Goal: Task Accomplishment & Management: Use online tool/utility

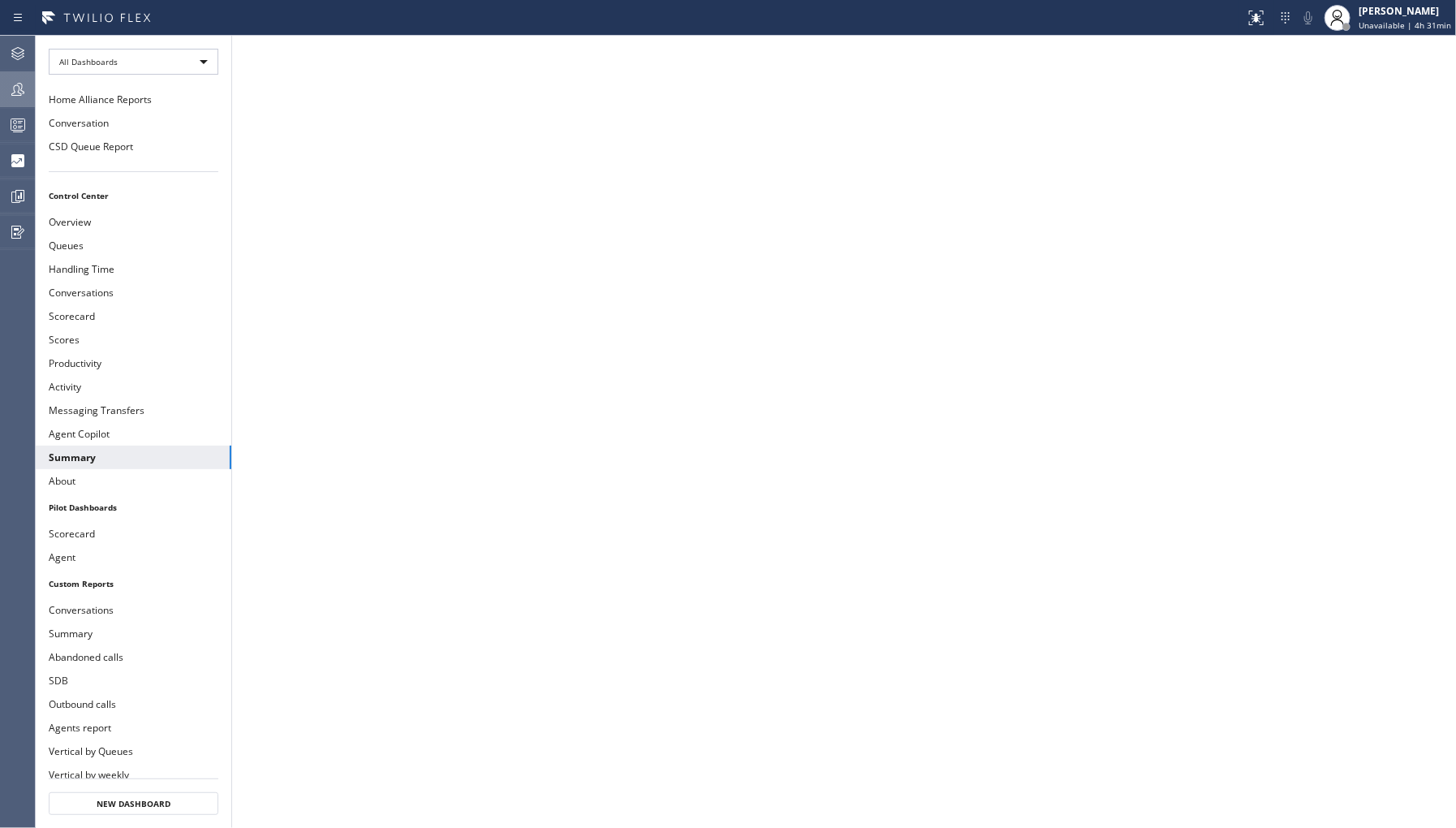
click at [22, 86] on icon at bounding box center [18, 89] width 20 height 19
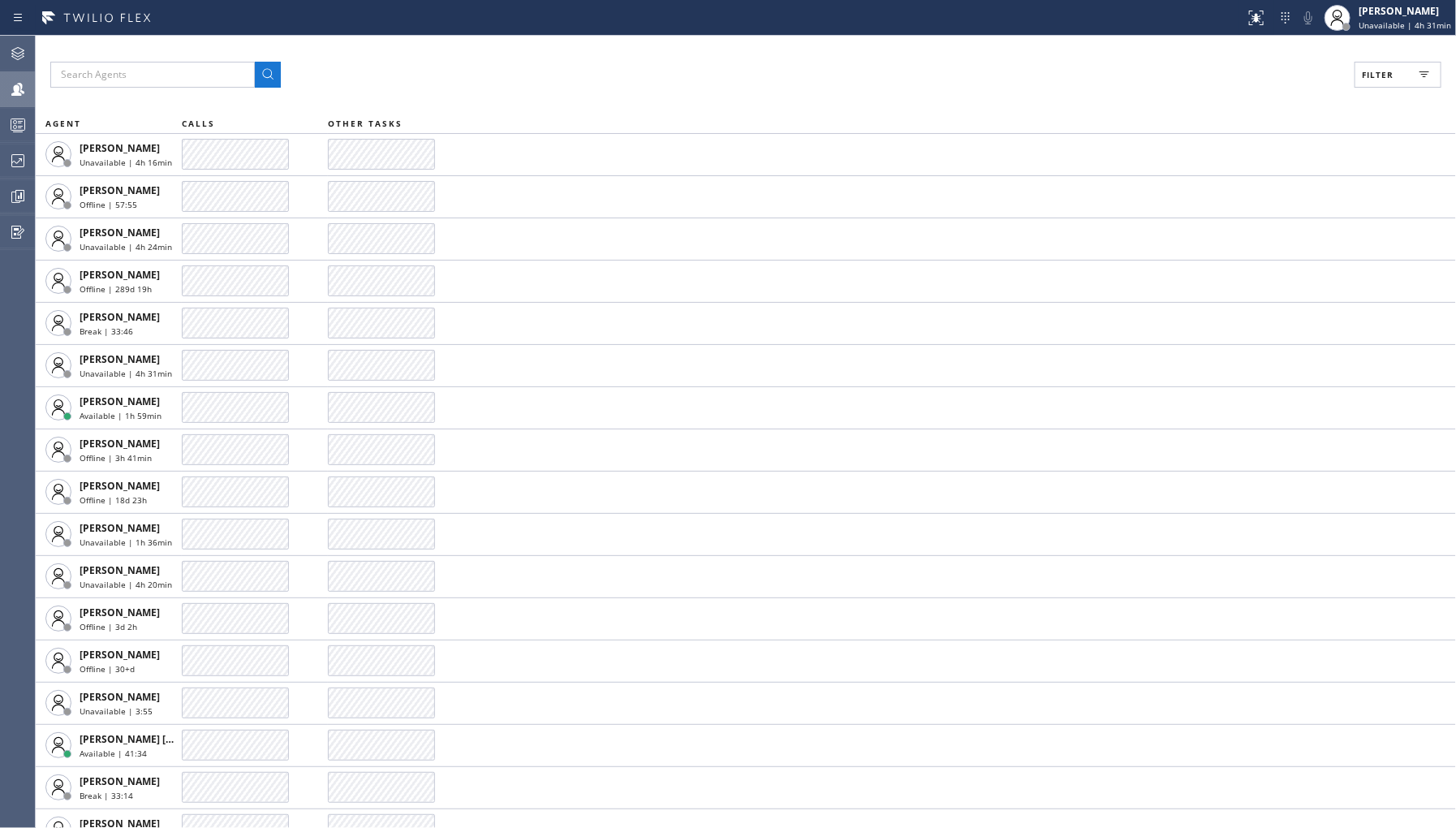
click at [1393, 71] on span "Filter" at bounding box center [1378, 74] width 32 height 11
drag, startPoint x: 1237, startPoint y: 248, endPoint x: 1286, endPoint y: 162, distance: 99.0
click at [1238, 248] on label "Break" at bounding box center [1336, 243] width 214 height 14
click at [1229, 248] on input "Break" at bounding box center [1219, 243] width 20 height 19
checkbox input "true"
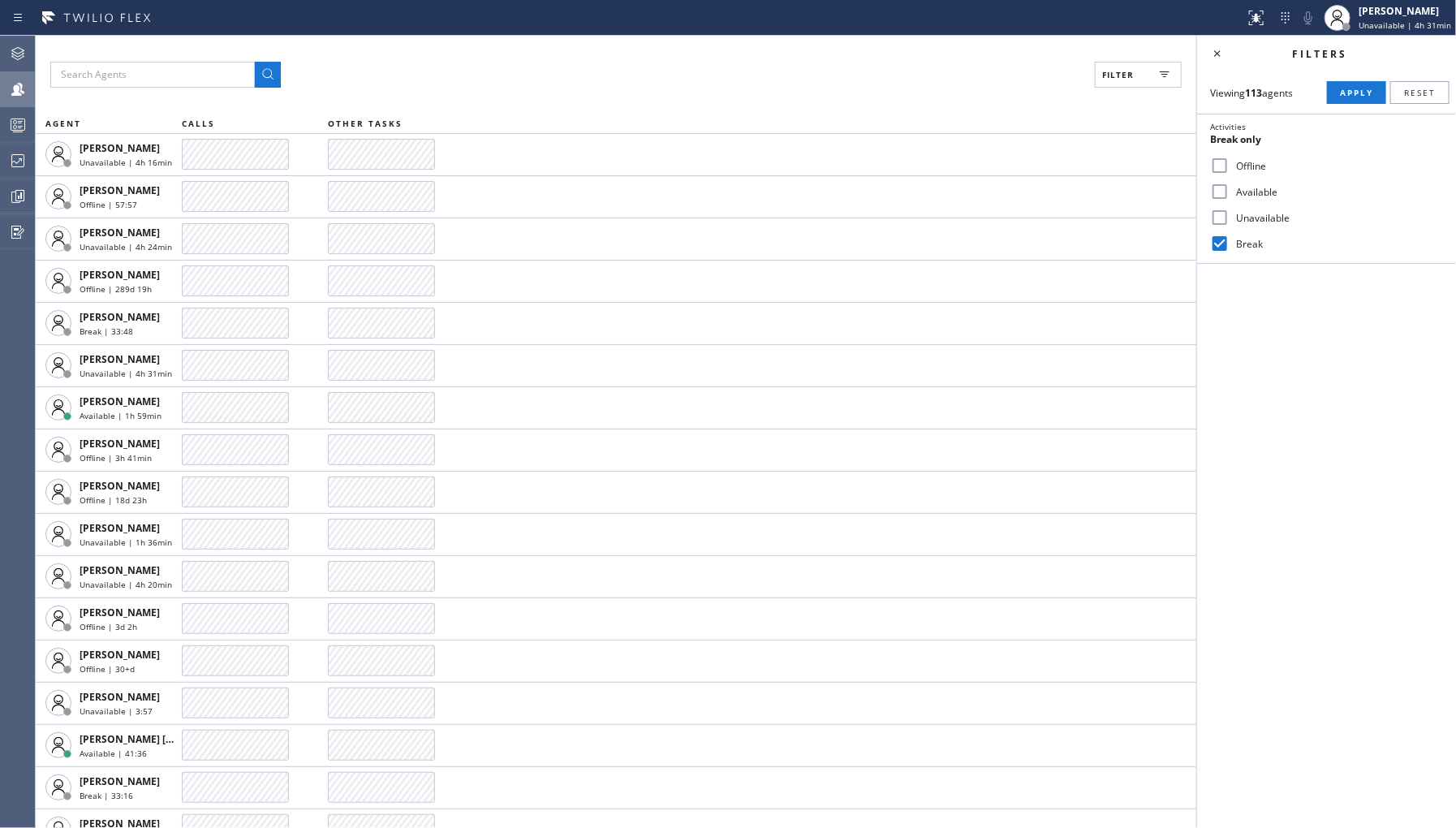
click at [1350, 74] on div "Viewing 113 agents Apply Reset Activities Break only Offline Available Unavaila…" at bounding box center [1326, 167] width 259 height 192
click at [1350, 90] on span "Apply" at bounding box center [1357, 93] width 33 height 11
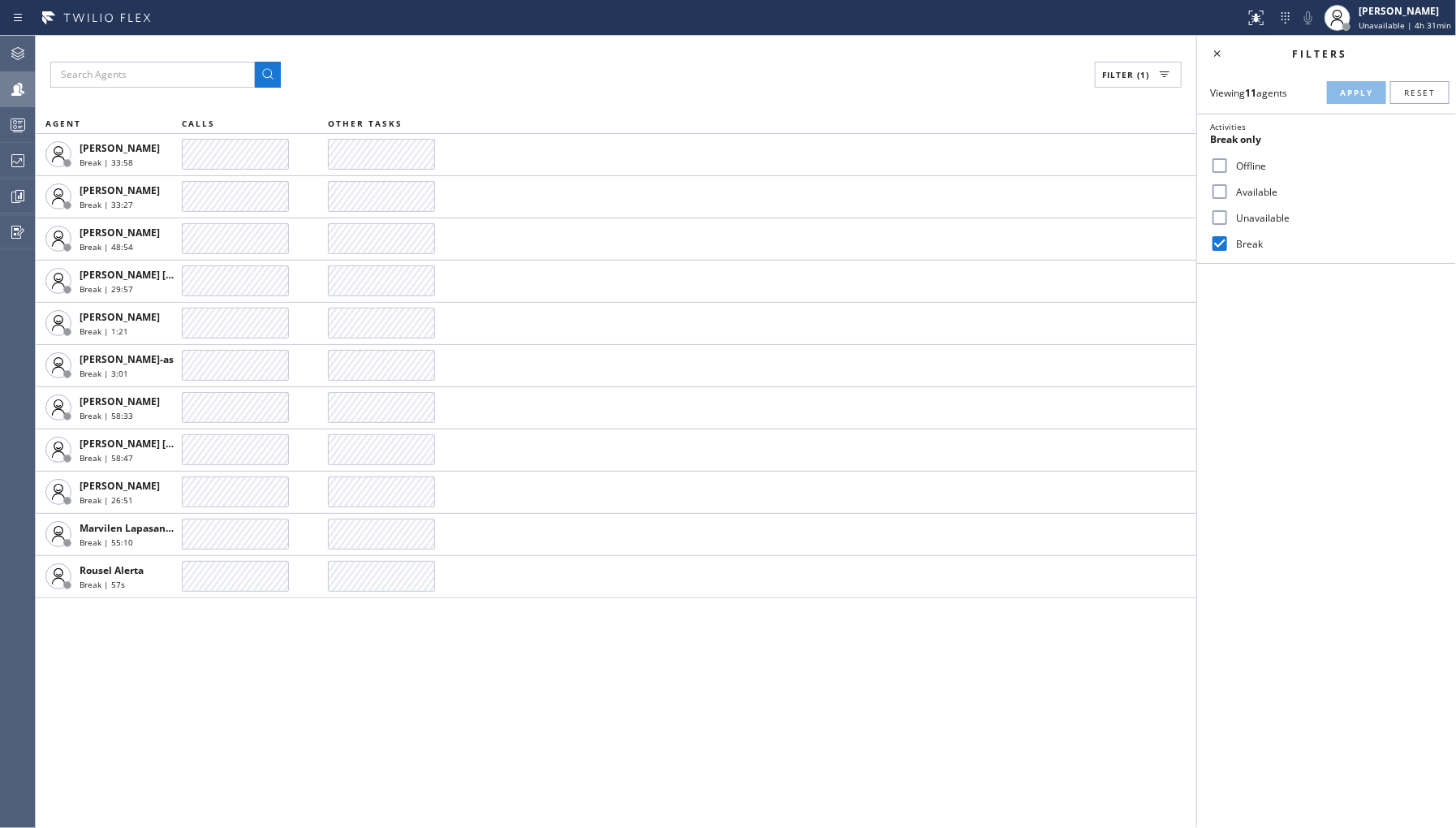
click at [1241, 220] on label "Unavailable" at bounding box center [1336, 217] width 214 height 14
click at [1229, 220] on input "Unavailable" at bounding box center [1219, 217] width 20 height 19
checkbox input "true"
click at [1242, 234] on div "Break" at bounding box center [1326, 243] width 259 height 26
click at [1262, 244] on label "Break" at bounding box center [1336, 243] width 214 height 14
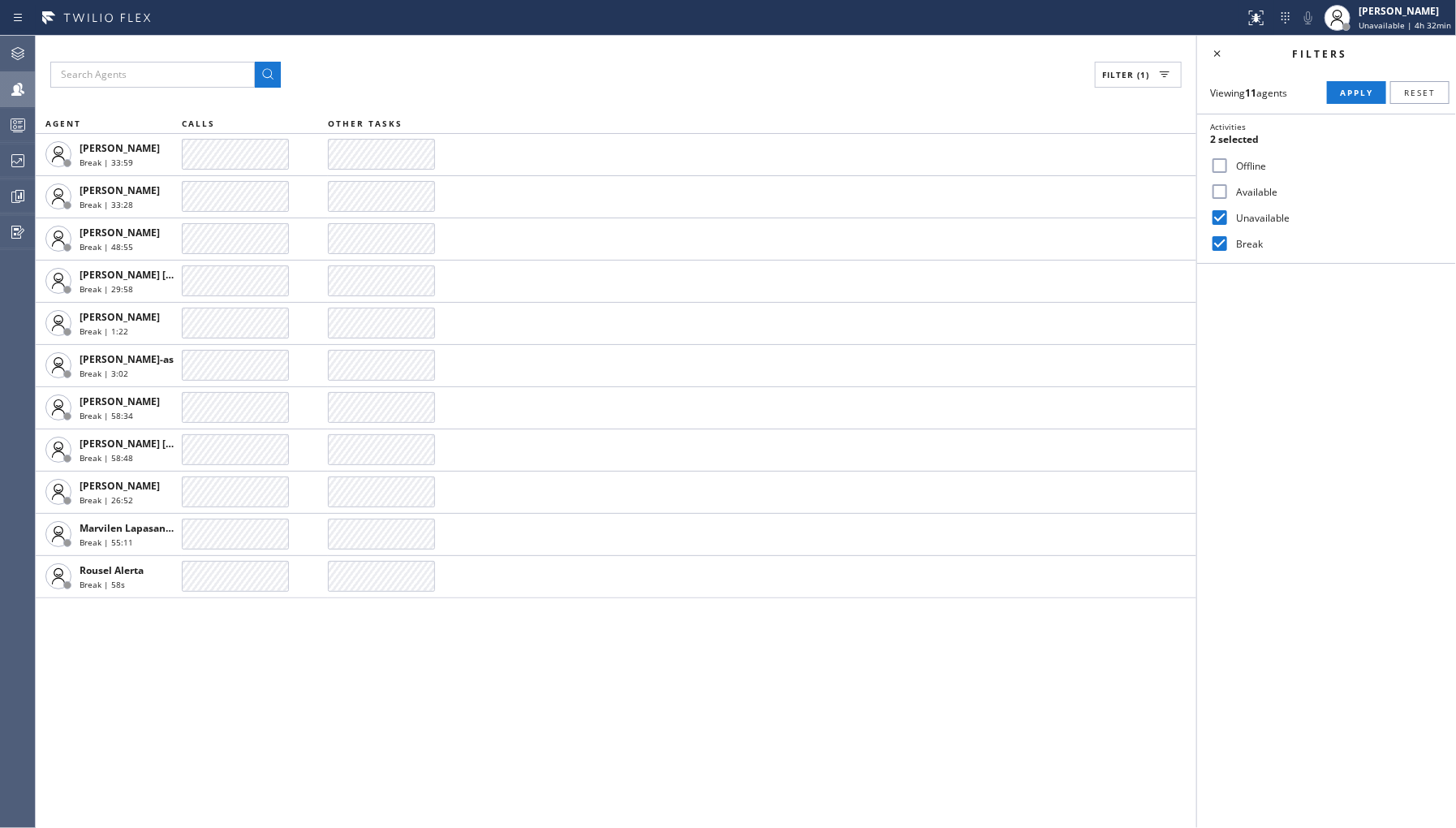
click at [1229, 244] on input "Break" at bounding box center [1219, 243] width 20 height 19
checkbox input "false"
click at [1364, 75] on div "Viewing 11 agents Apply Reset Activities Unavailable only Offline Available Una…" at bounding box center [1326, 167] width 259 height 192
click at [1352, 101] on button "Apply" at bounding box center [1357, 92] width 59 height 22
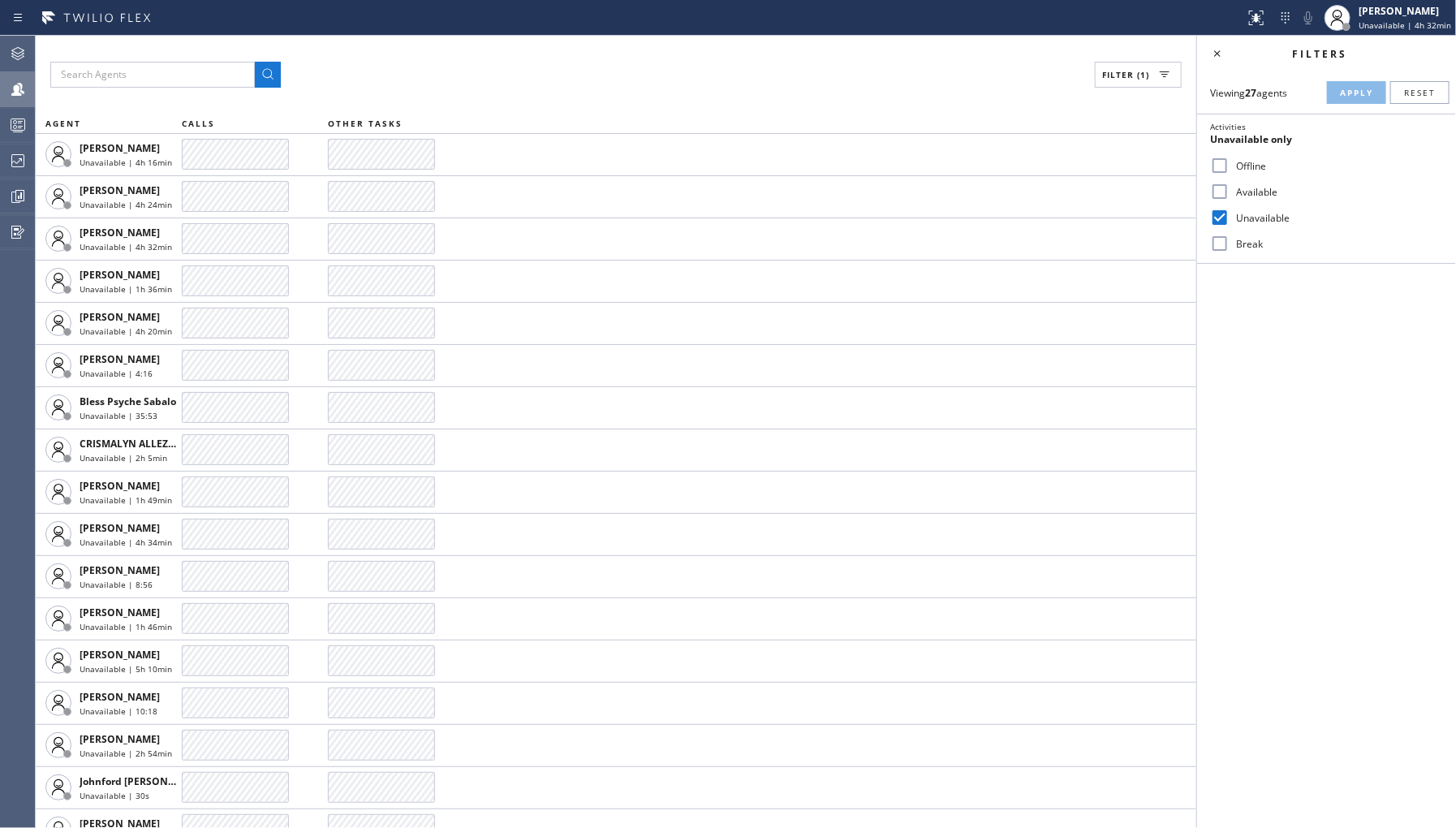
click at [1242, 161] on label "Offline" at bounding box center [1336, 165] width 214 height 14
click at [1229, 161] on input "Offline" at bounding box center [1219, 165] width 20 height 19
checkbox input "true"
click at [1247, 219] on label "Unavailable" at bounding box center [1336, 217] width 214 height 14
click at [1229, 219] on input "Unavailable" at bounding box center [1219, 217] width 20 height 19
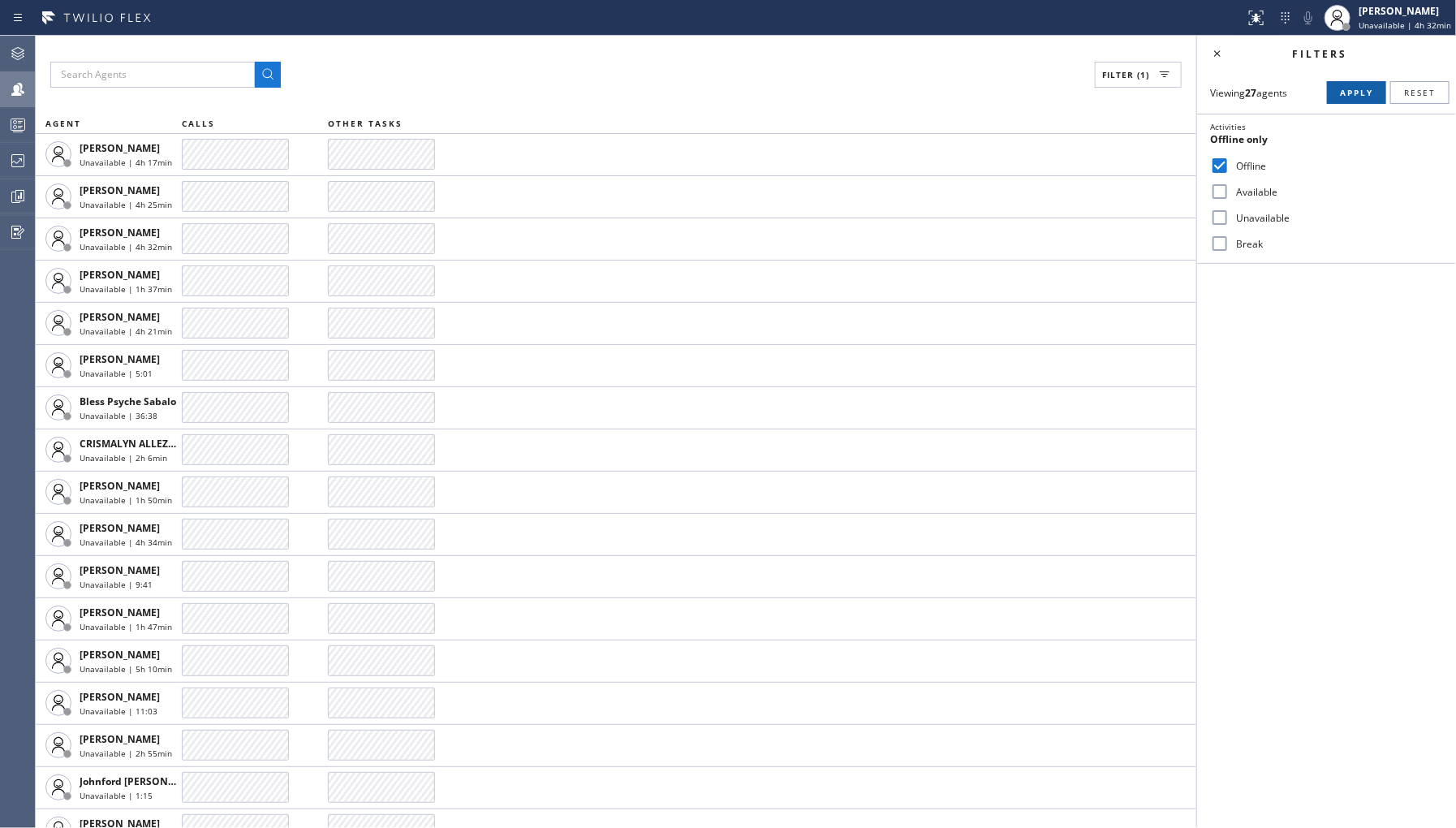
click at [1362, 92] on span "Apply" at bounding box center [1357, 93] width 33 height 11
click at [1237, 215] on label "Unavailable" at bounding box center [1336, 217] width 214 height 14
click at [1229, 215] on input "Unavailable" at bounding box center [1219, 217] width 20 height 19
checkbox input "true"
click at [1245, 172] on label "Offline" at bounding box center [1336, 165] width 214 height 14
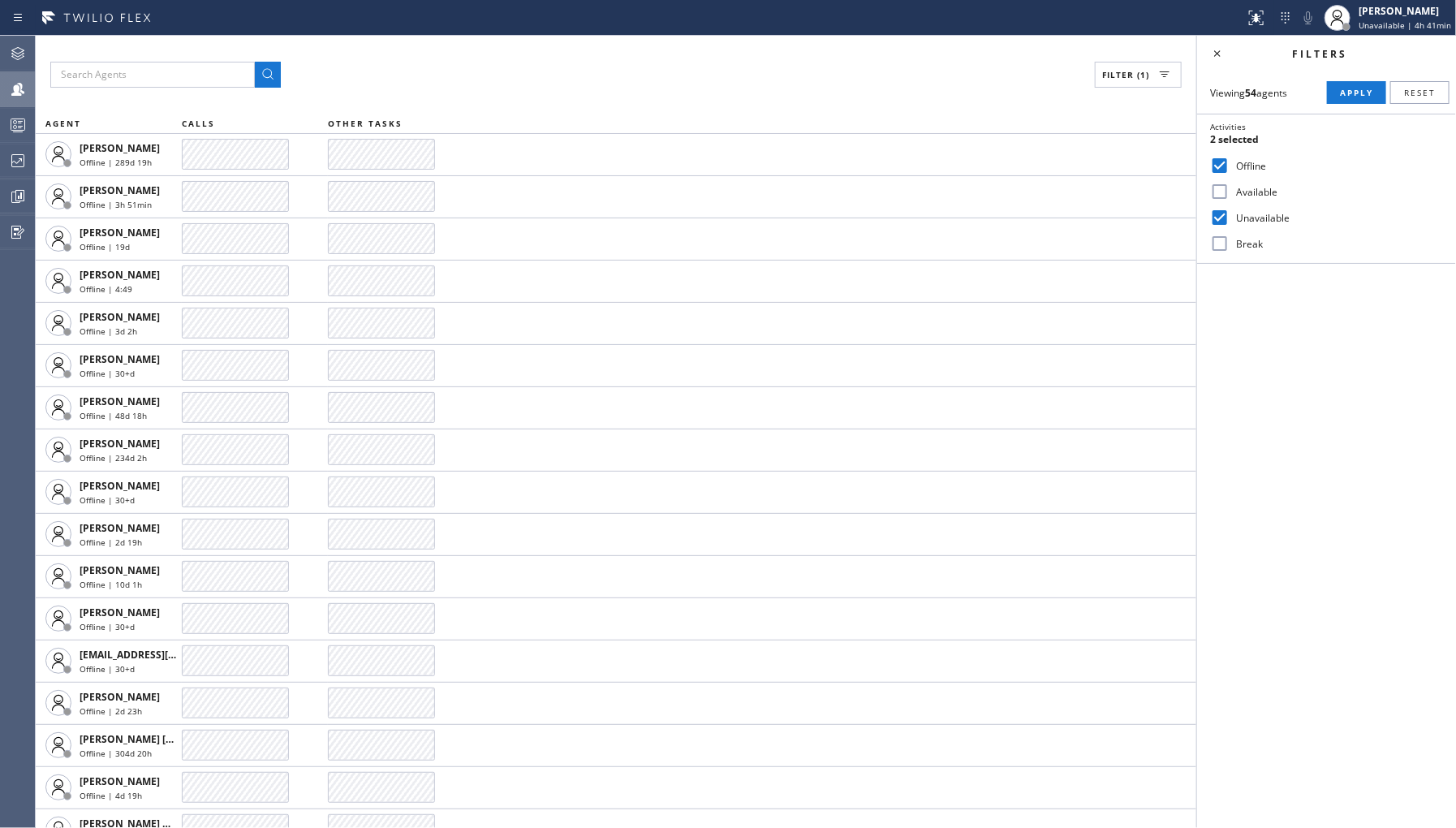
click at [1229, 172] on input "Offline" at bounding box center [1219, 165] width 20 height 19
checkbox input "false"
click at [1363, 76] on div "Viewing 54 agents Apply Reset Activities Unavailable only Offline Available Una…" at bounding box center [1326, 167] width 259 height 192
click at [1345, 94] on span "Apply" at bounding box center [1357, 93] width 33 height 11
click at [22, 156] on icon at bounding box center [18, 161] width 20 height 19
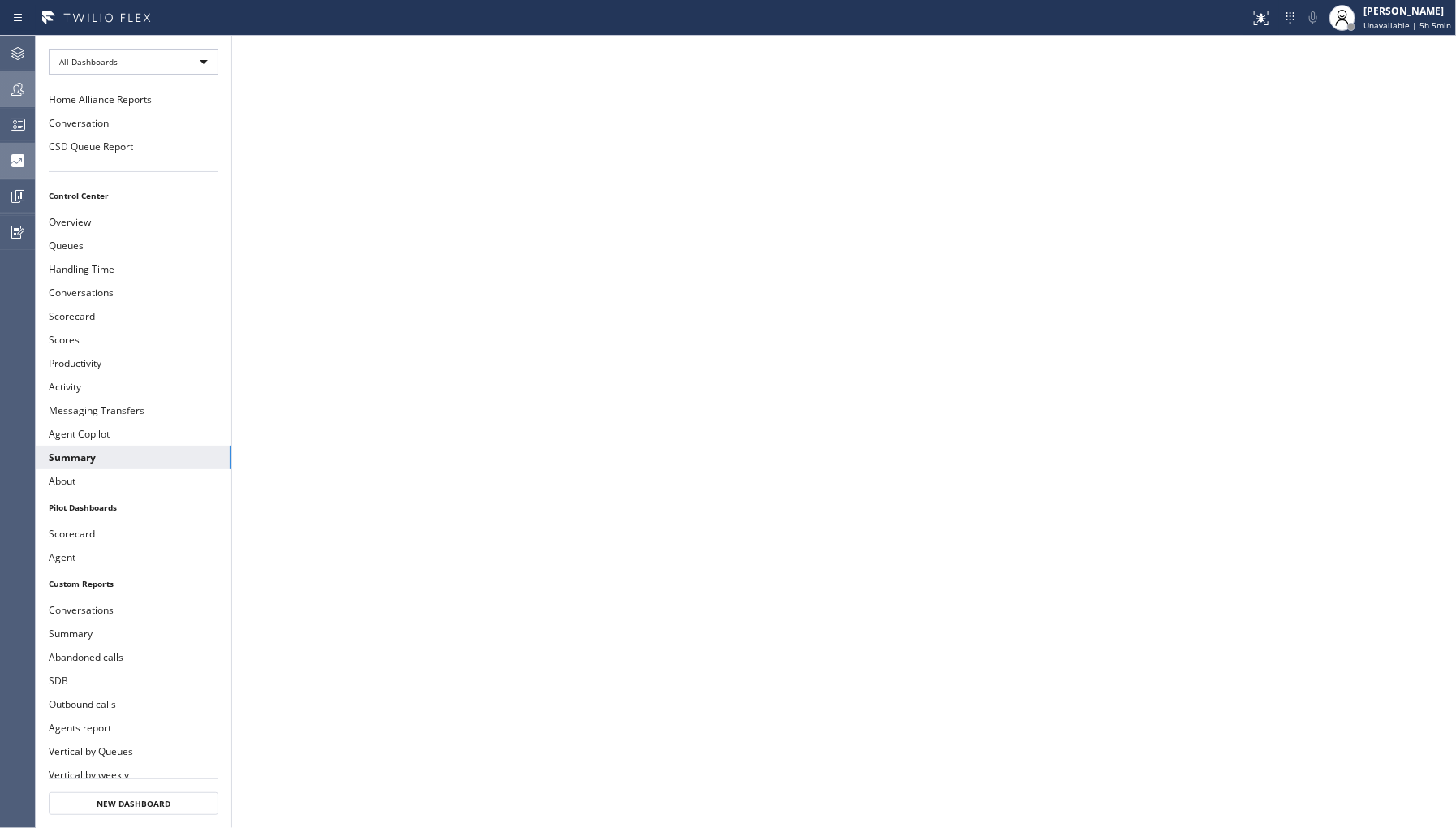
click at [10, 84] on icon at bounding box center [18, 89] width 20 height 19
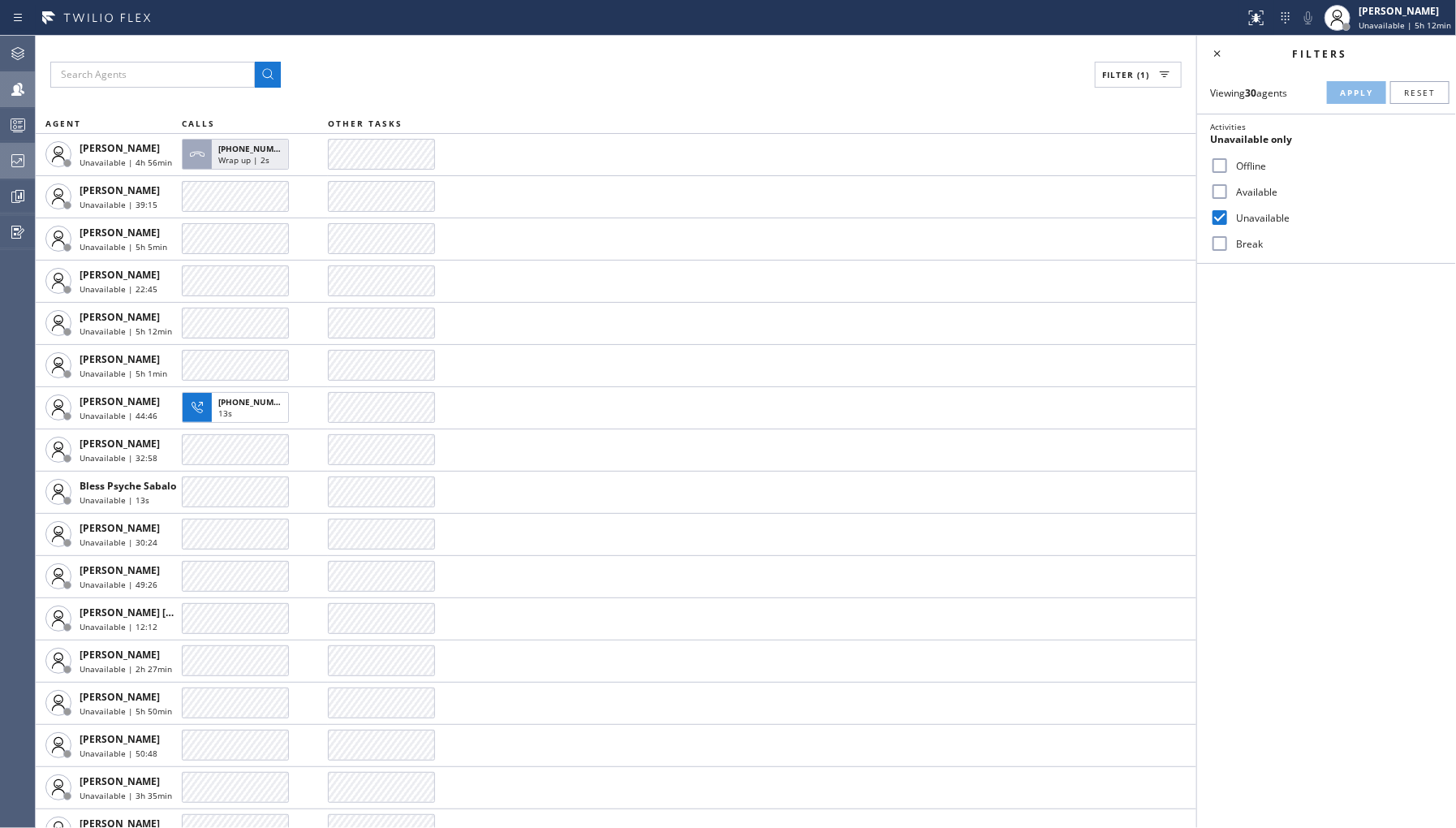
click at [29, 164] on div at bounding box center [18, 161] width 35 height 19
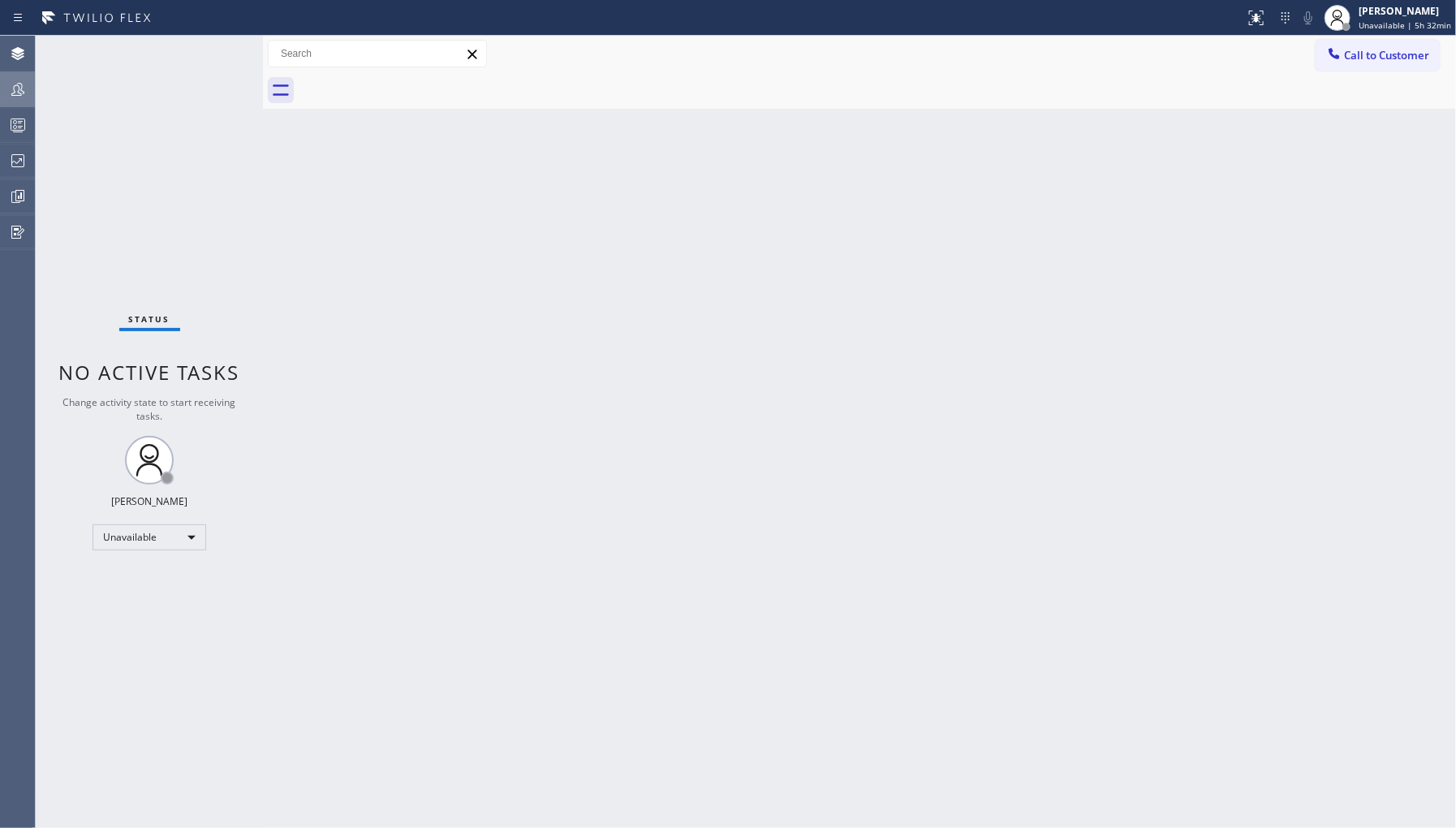
click at [2, 93] on div at bounding box center [18, 89] width 35 height 19
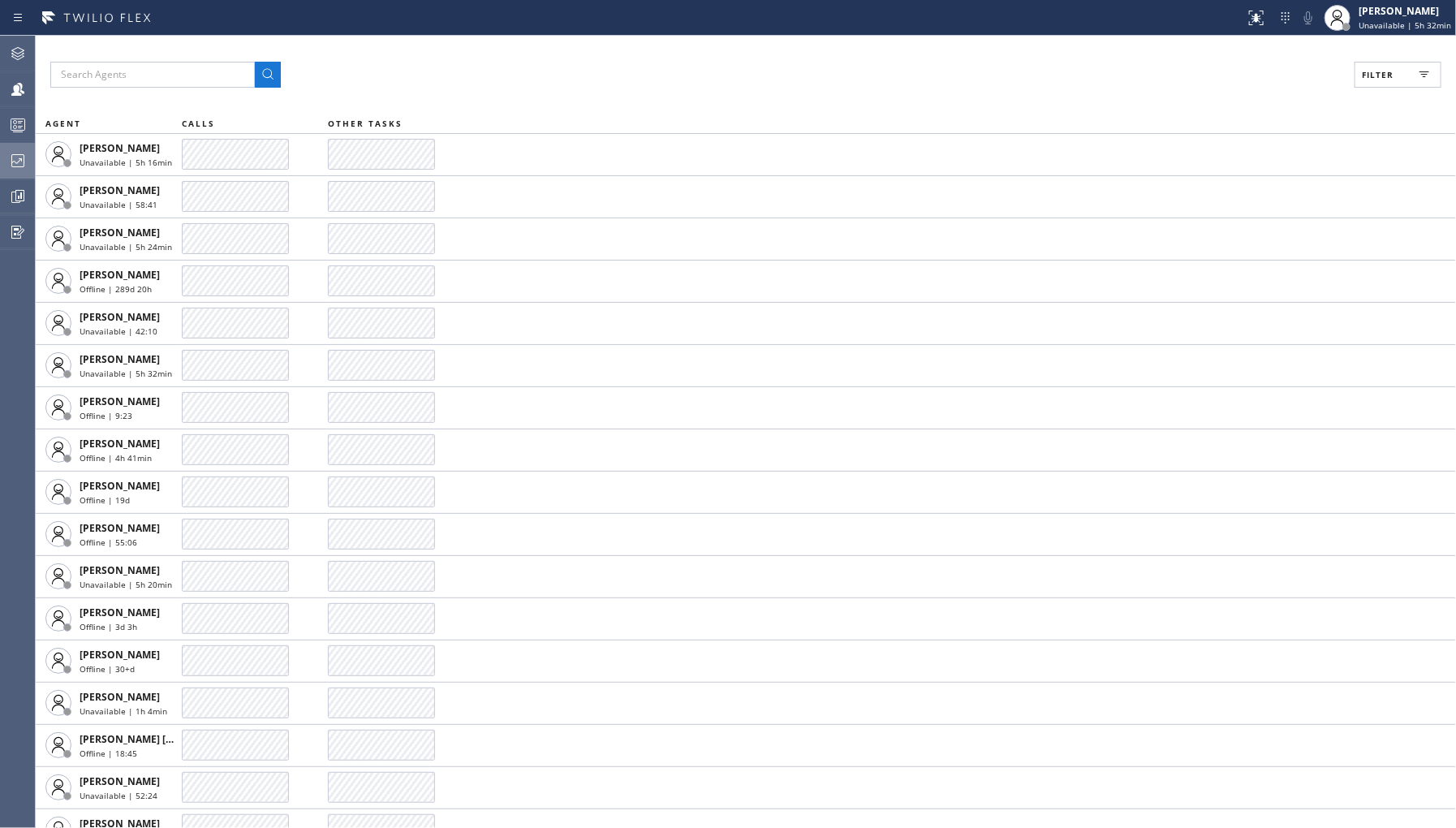
click at [6, 165] on div at bounding box center [18, 161] width 35 height 19
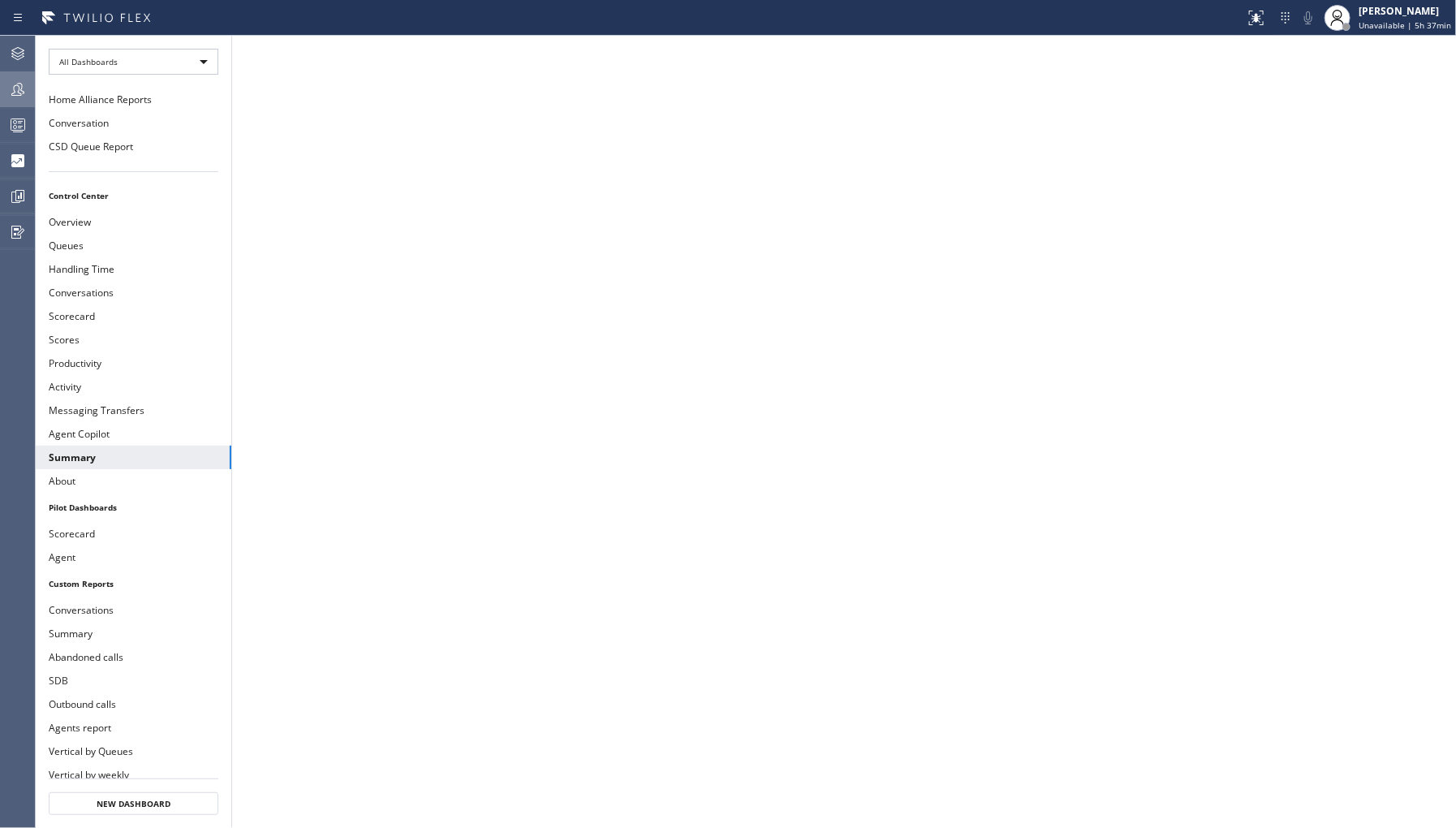
click at [22, 86] on icon at bounding box center [18, 89] width 20 height 19
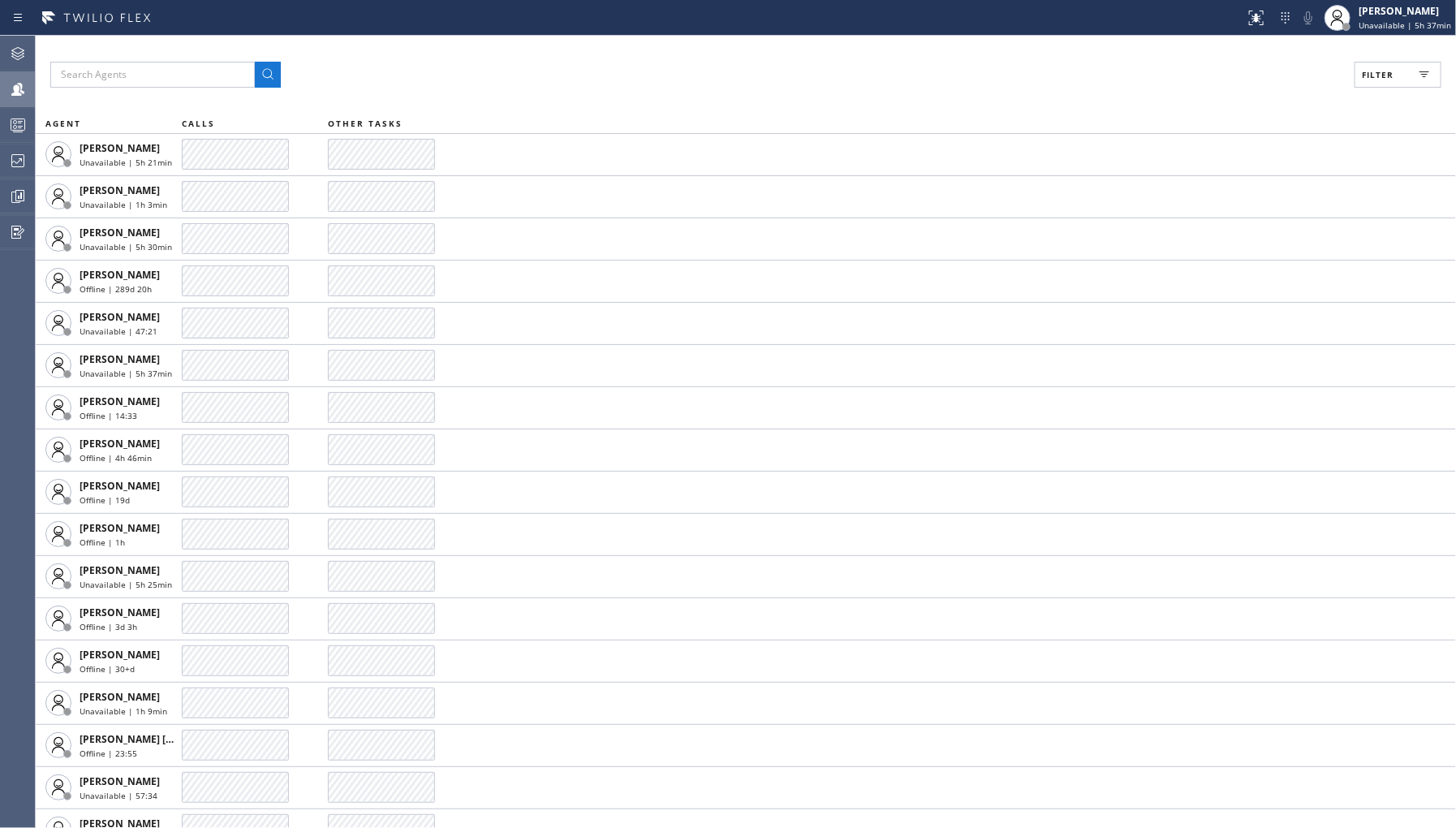
click at [1368, 74] on span "Filter" at bounding box center [1378, 74] width 32 height 11
click at [1248, 222] on label "Unavailable" at bounding box center [1336, 217] width 214 height 14
click at [1229, 222] on input "Unavailable" at bounding box center [1219, 217] width 20 height 19
checkbox input "true"
click at [1358, 81] on button "Apply" at bounding box center [1357, 92] width 59 height 22
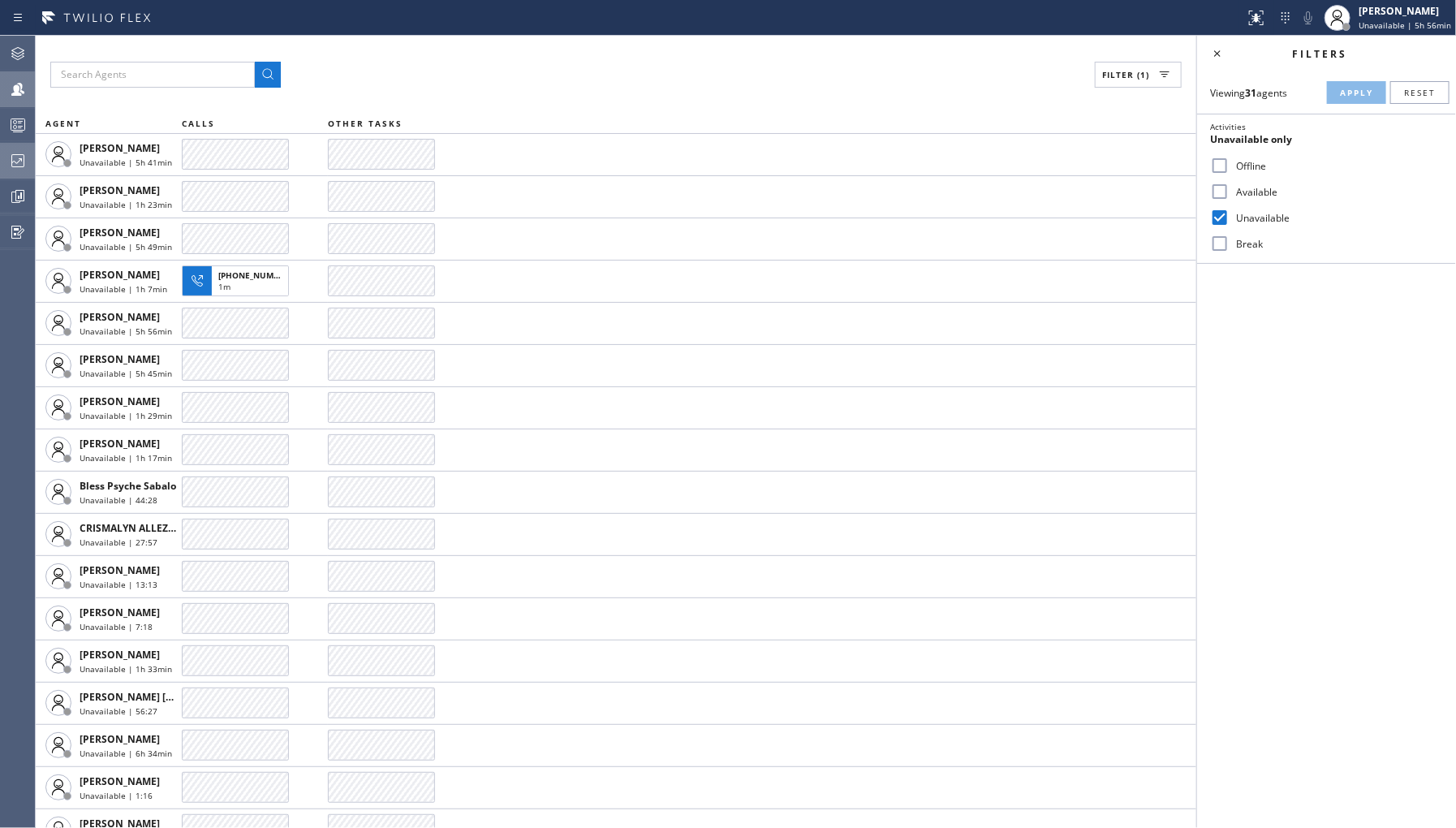
click at [28, 159] on div at bounding box center [18, 161] width 35 height 19
